Goal: Task Accomplishment & Management: Use online tool/utility

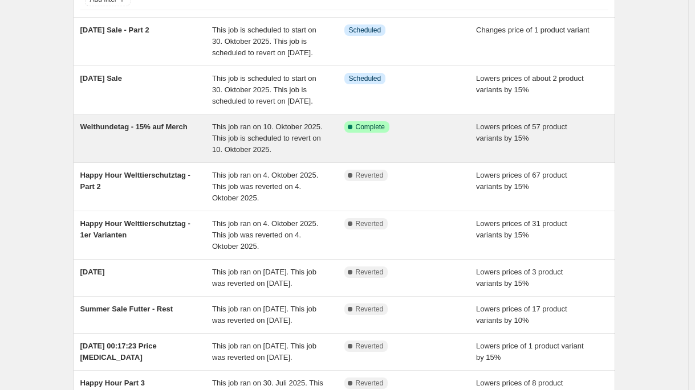
scroll to position [23, 0]
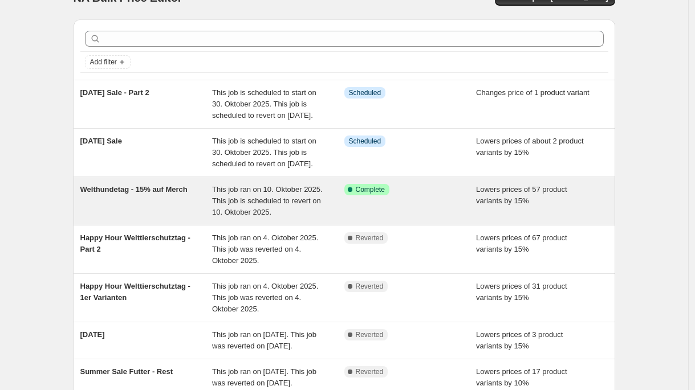
scroll to position [30, 0]
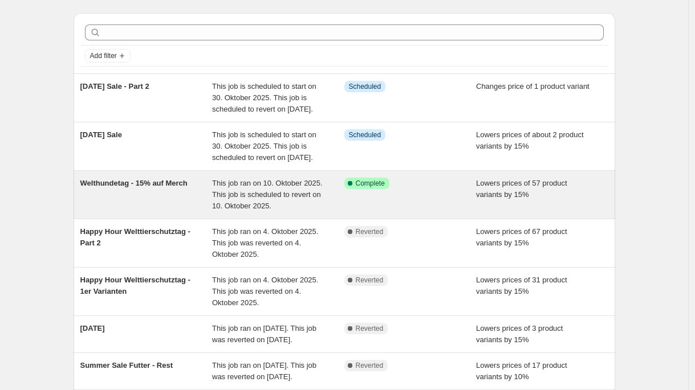
click at [449, 212] on div "Success Complete Complete" at bounding box center [410, 195] width 132 height 34
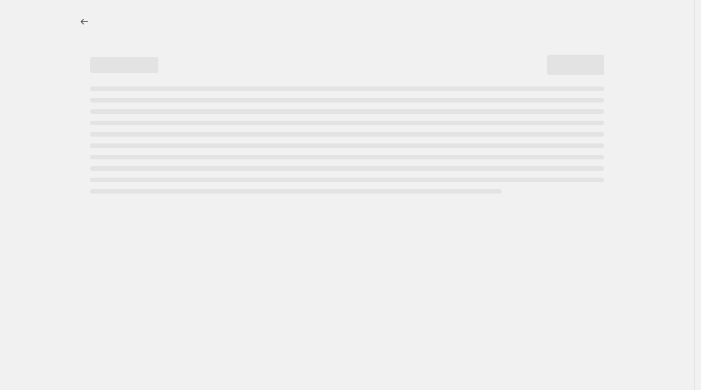
select select "percentage"
select select "no_change"
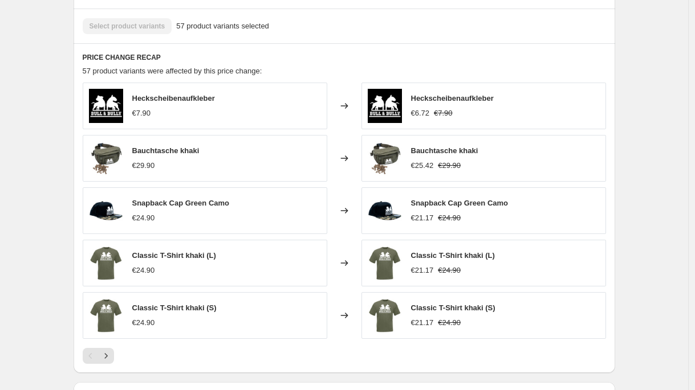
scroll to position [861, 0]
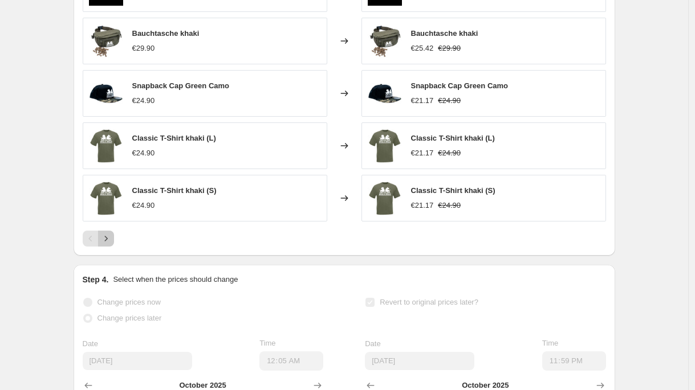
drag, startPoint x: 112, startPoint y: 241, endPoint x: 133, endPoint y: 246, distance: 21.8
click at [112, 241] on icon "Next" at bounding box center [105, 238] width 11 height 11
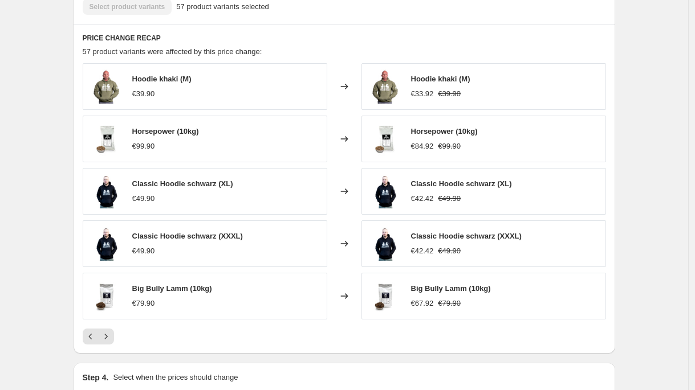
scroll to position [810, 0]
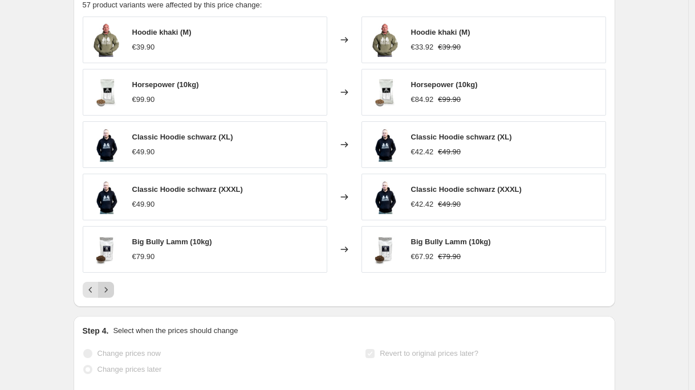
click at [104, 289] on icon "Next" at bounding box center [105, 289] width 11 height 11
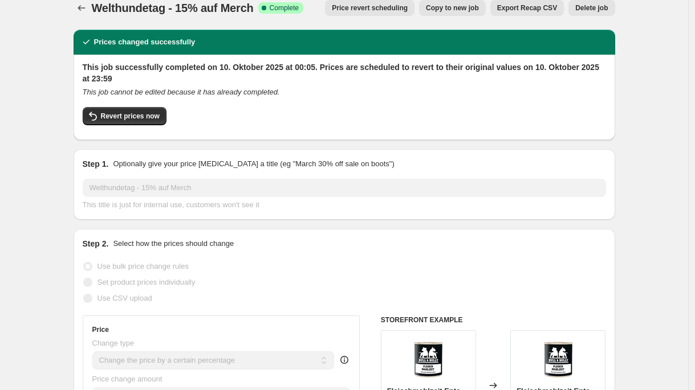
scroll to position [0, 0]
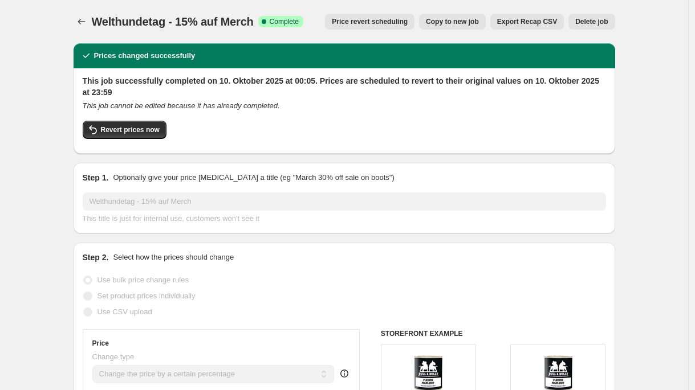
click at [389, 17] on button "Price revert scheduling" at bounding box center [369, 22] width 89 height 16
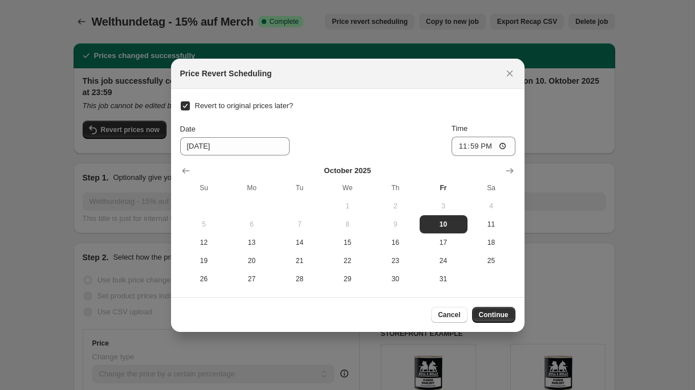
click at [248, 109] on span "Revert to original prices later?" at bounding box center [244, 105] width 99 height 9
click at [190, 109] on input "Revert to original prices later?" at bounding box center [185, 105] width 9 height 9
checkbox input "false"
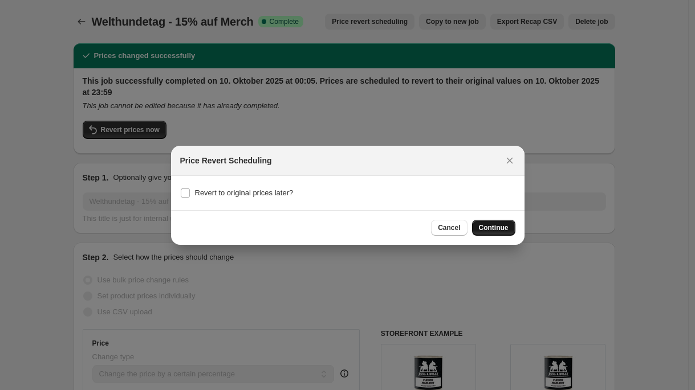
click at [501, 230] on span "Continue" at bounding box center [494, 227] width 30 height 9
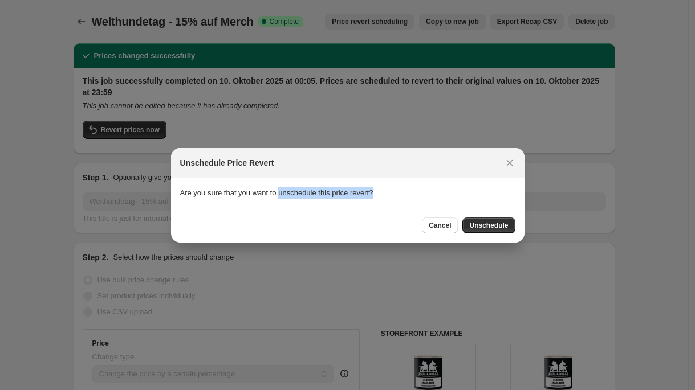
drag, startPoint x: 404, startPoint y: 194, endPoint x: 286, endPoint y: 196, distance: 118.0
click at [284, 196] on section "Are you sure that you want to unschedule this price revert?" at bounding box center [347, 193] width 353 height 30
copy section "unschedule this price revert?"
click at [435, 222] on span "Cancel" at bounding box center [440, 225] width 22 height 9
checkbox input "true"
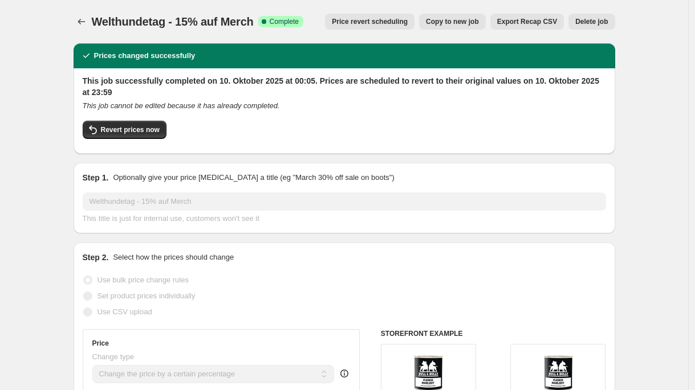
click at [394, 20] on span "Price revert scheduling" at bounding box center [370, 21] width 76 height 9
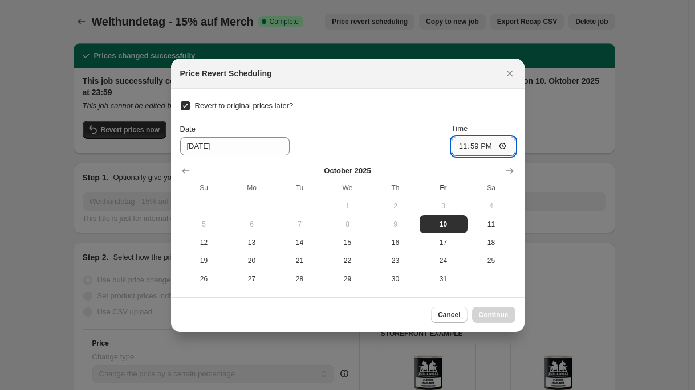
click at [475, 150] on input "23:59" at bounding box center [483, 146] width 64 height 19
type input "11:46"
click at [441, 225] on span "10" at bounding box center [443, 224] width 39 height 9
click at [506, 321] on button "Continue" at bounding box center [493, 315] width 43 height 16
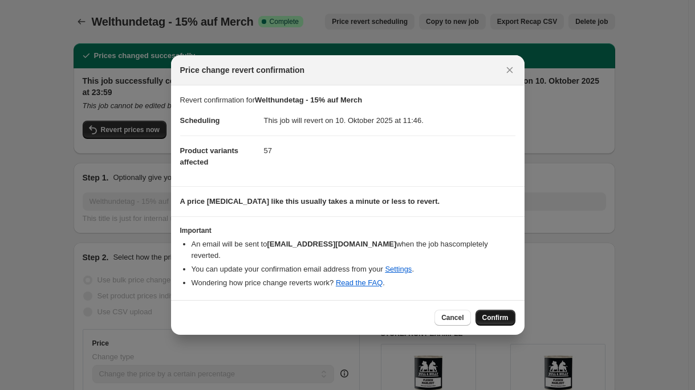
click at [505, 315] on span "Confirm" at bounding box center [495, 317] width 26 height 9
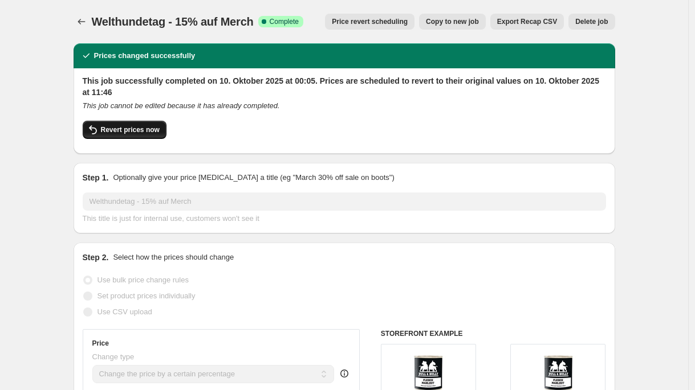
click at [141, 130] on span "Revert prices now" at bounding box center [130, 129] width 59 height 9
checkbox input "false"
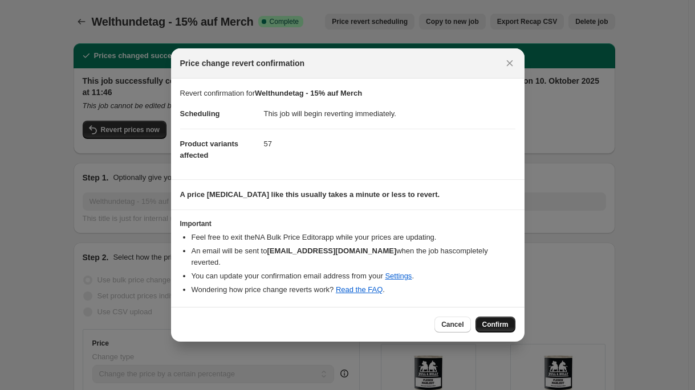
click at [502, 320] on span "Confirm" at bounding box center [495, 324] width 26 height 9
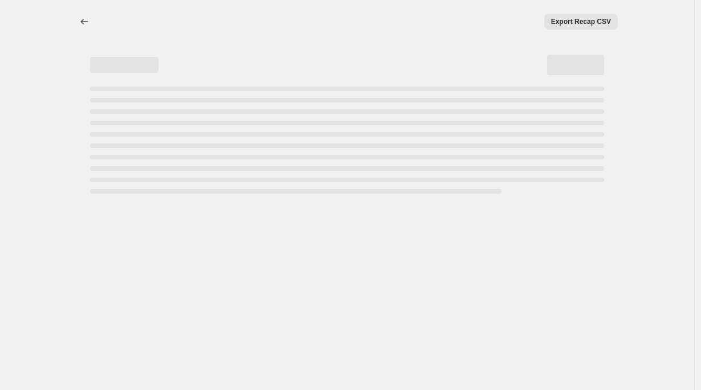
select select "percentage"
select select "no_change"
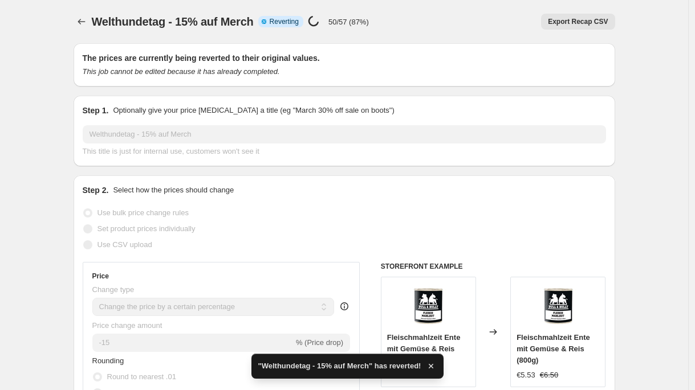
checkbox input "true"
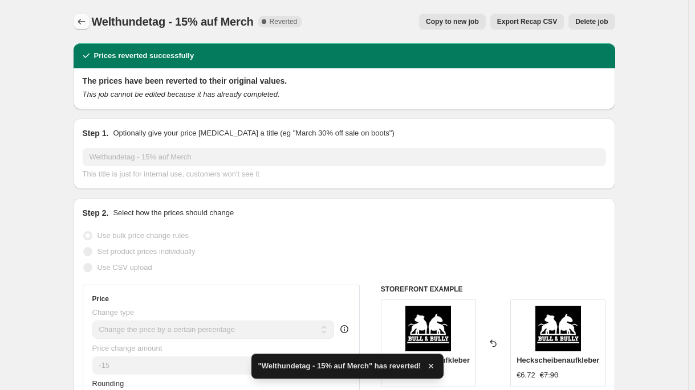
click at [81, 22] on icon "Price change jobs" at bounding box center [81, 21] width 11 height 11
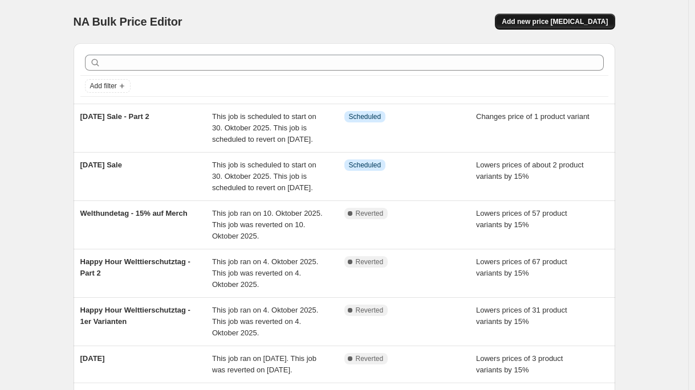
click at [602, 21] on span "Add new price change job" at bounding box center [555, 21] width 106 height 9
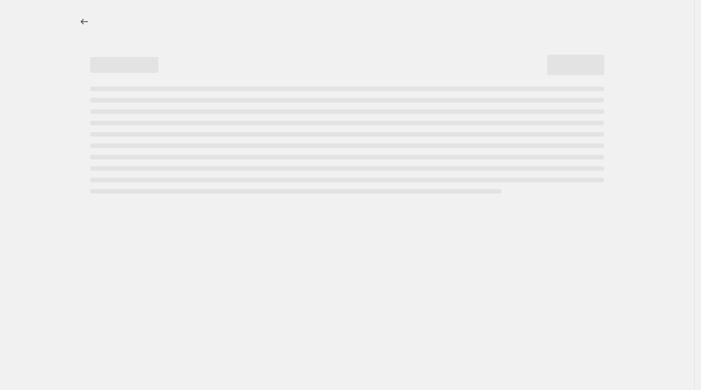
select select "percentage"
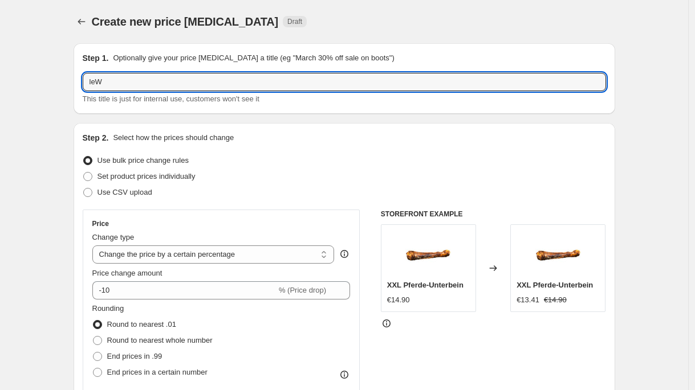
type input "tleW"
click at [89, 22] on button "Price change jobs" at bounding box center [82, 22] width 16 height 16
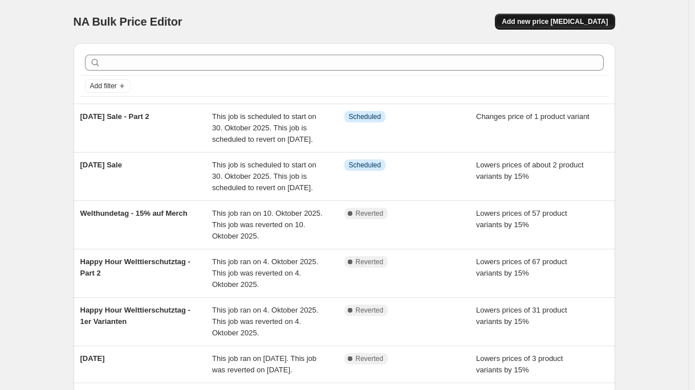
click at [552, 22] on span "Add new price change job" at bounding box center [555, 21] width 106 height 9
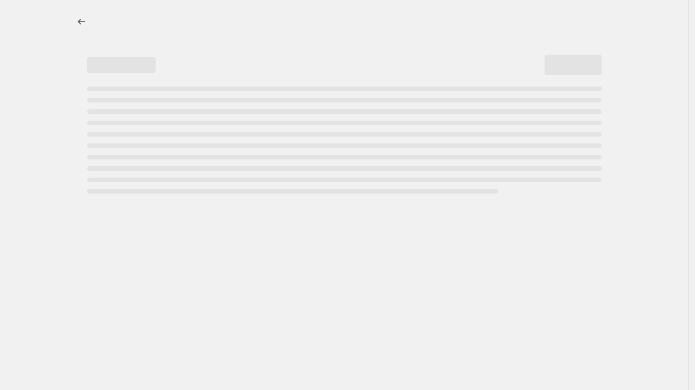
select select "percentage"
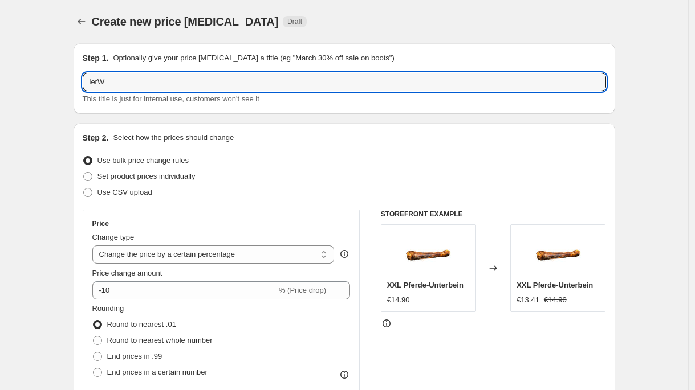
drag, startPoint x: 67, startPoint y: 88, endPoint x: 28, endPoint y: 82, distance: 39.7
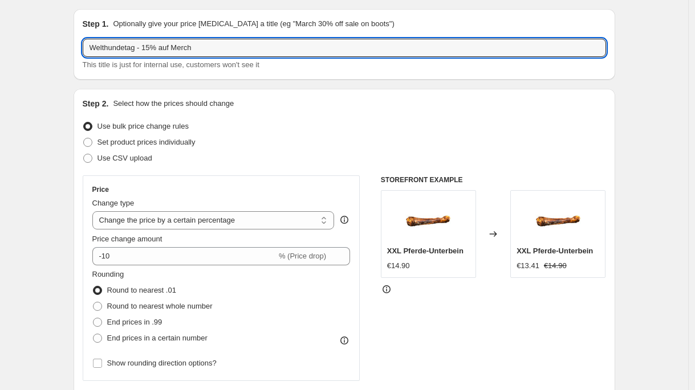
scroll to position [41, 0]
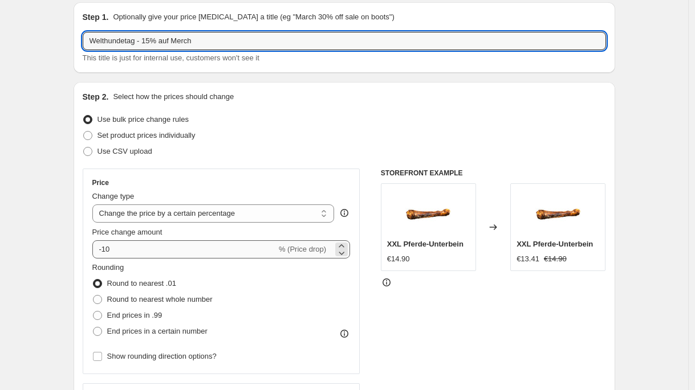
type input "Welthundetag - 15% auf Merch"
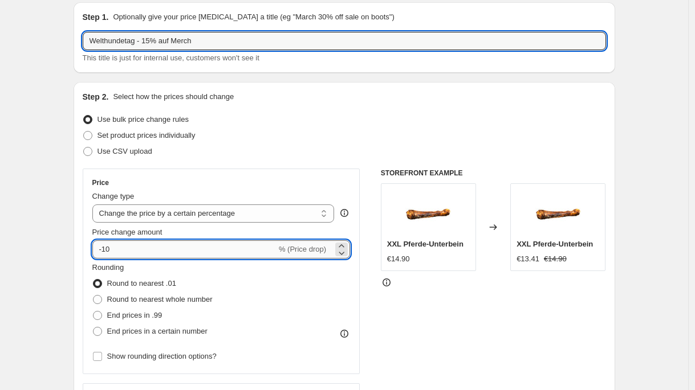
click at [148, 243] on input "-10" at bounding box center [184, 250] width 184 height 18
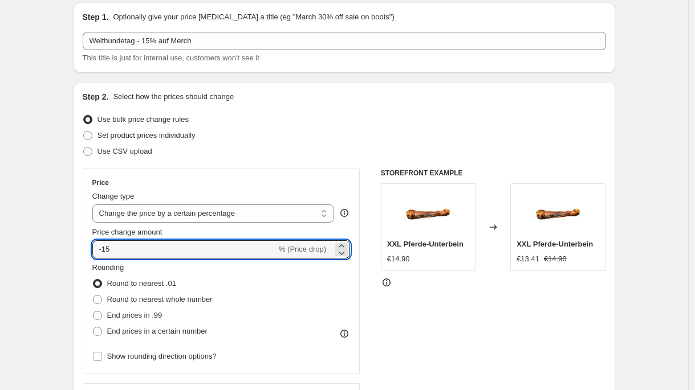
type input "-15"
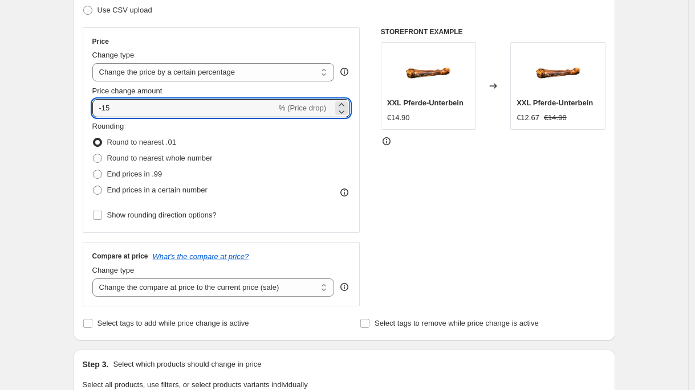
scroll to position [396, 0]
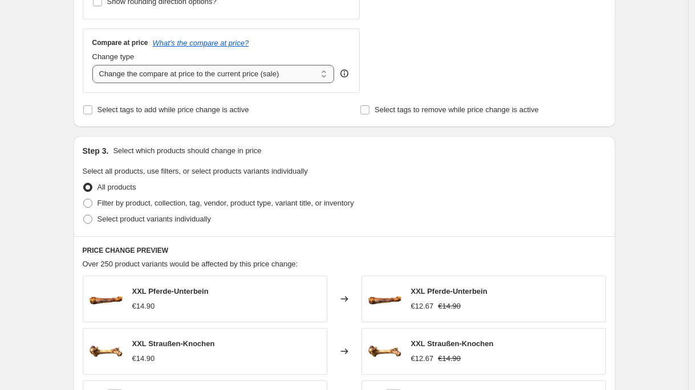
click at [272, 79] on select "Change the compare at price to the current price (sale) Change the compare at p…" at bounding box center [213, 74] width 242 height 18
select select "no_change"
click at [95, 65] on select "Change the compare at price to the current price (sale) Change the compare at p…" at bounding box center [213, 74] width 242 height 18
click at [176, 217] on span "Select product variants individually" at bounding box center [153, 219] width 113 height 9
click at [84, 215] on input "Select product variants individually" at bounding box center [83, 215] width 1 height 1
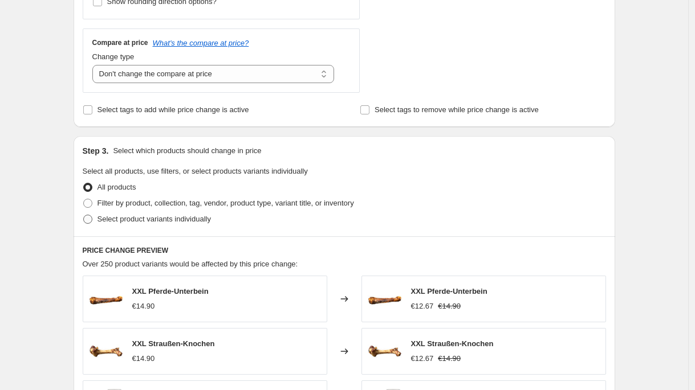
radio input "true"
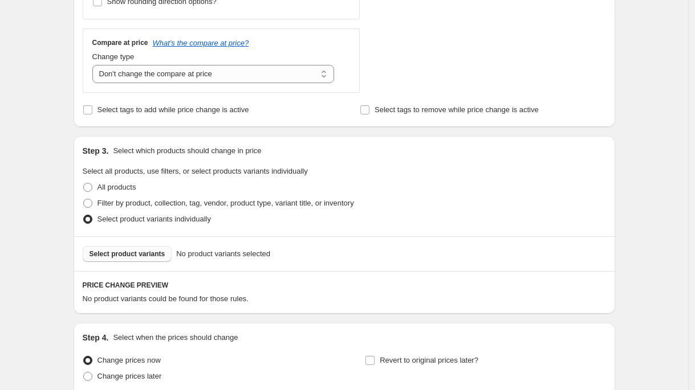
click at [146, 249] on button "Select product variants" at bounding box center [127, 254] width 89 height 16
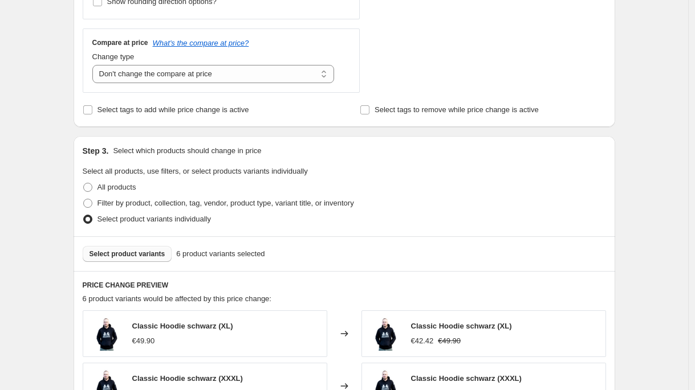
click at [152, 255] on span "Select product variants" at bounding box center [127, 254] width 76 height 9
click at [153, 259] on button "Select product variants" at bounding box center [127, 254] width 89 height 16
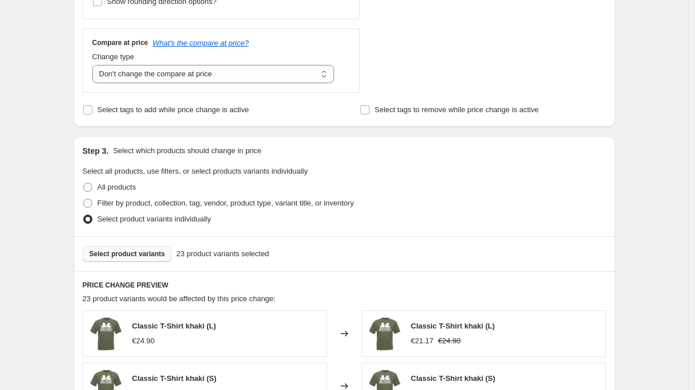
click at [147, 253] on span "Select product variants" at bounding box center [127, 254] width 76 height 9
click at [116, 248] on button "Select product variants" at bounding box center [127, 254] width 89 height 16
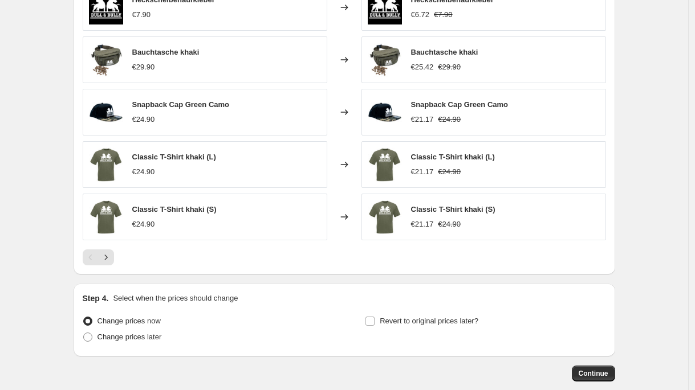
scroll to position [784, 0]
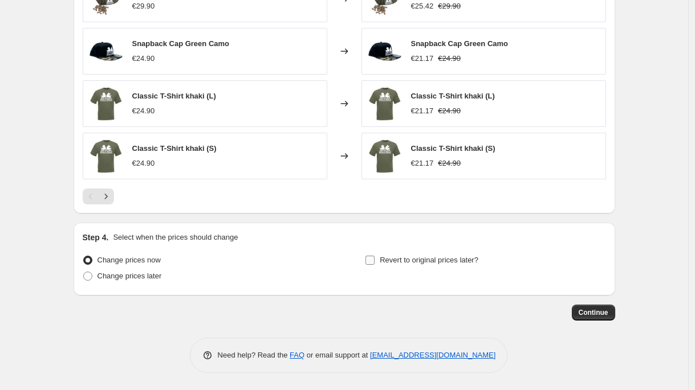
click at [413, 258] on span "Revert to original prices later?" at bounding box center [429, 260] width 99 height 9
click at [374, 258] on input "Revert to original prices later?" at bounding box center [369, 260] width 9 height 9
checkbox input "true"
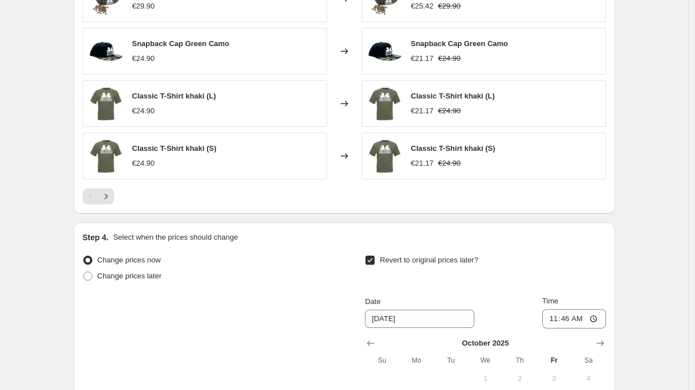
scroll to position [935, 0]
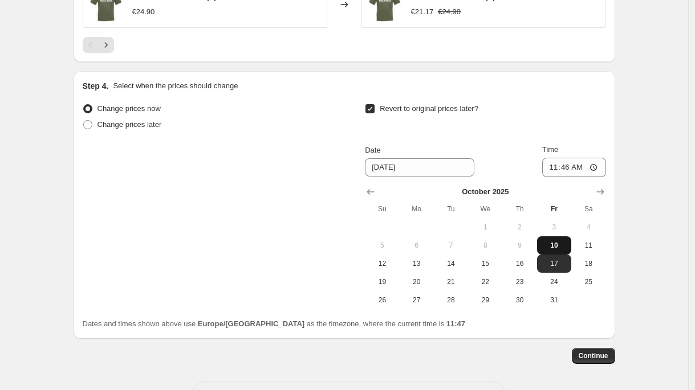
click at [551, 242] on span "10" at bounding box center [553, 245] width 25 height 9
type input "10/10/2025"
click at [563, 169] on input "11:46" at bounding box center [574, 167] width 64 height 19
type input "23:59"
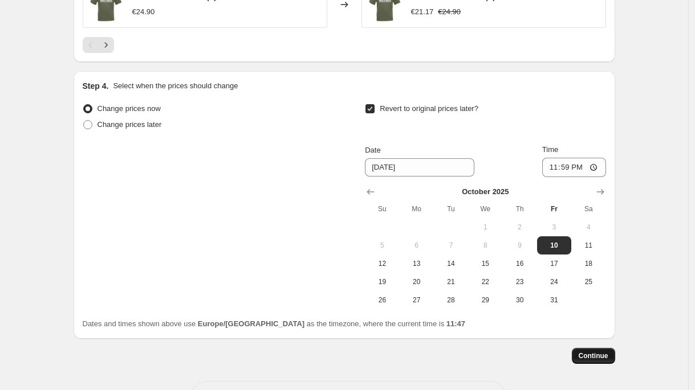
click at [592, 352] on span "Continue" at bounding box center [594, 356] width 30 height 9
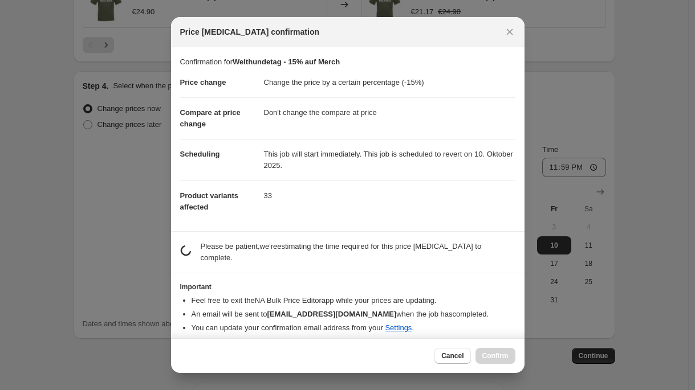
scroll to position [0, 0]
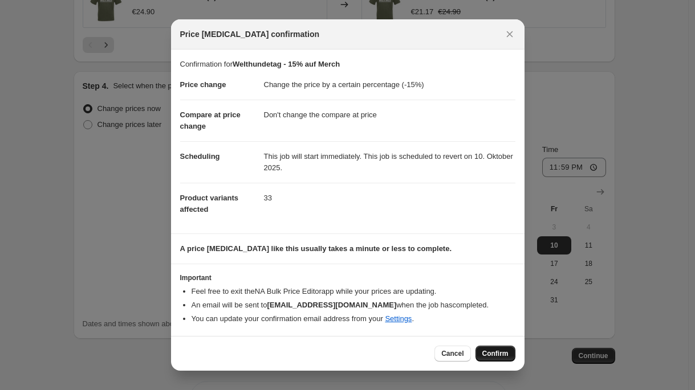
click at [511, 357] on button "Confirm" at bounding box center [495, 354] width 40 height 16
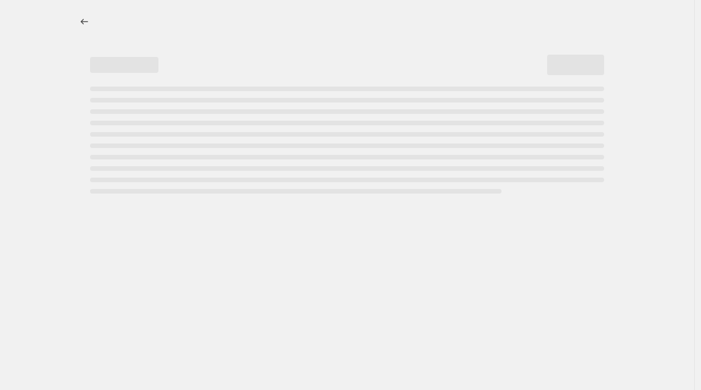
select select "percentage"
select select "no_change"
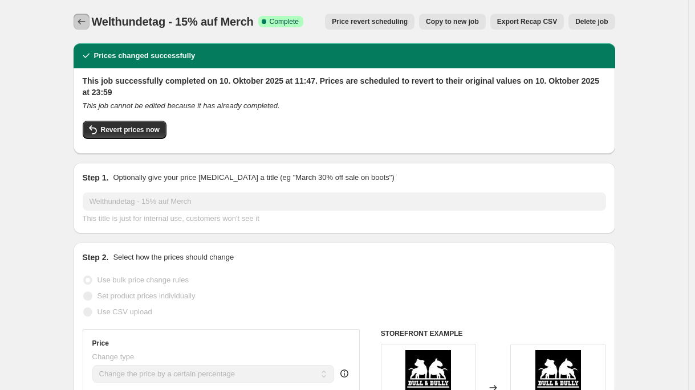
click at [87, 21] on icon "Price change jobs" at bounding box center [81, 21] width 11 height 11
